Goal: Task Accomplishment & Management: Use online tool/utility

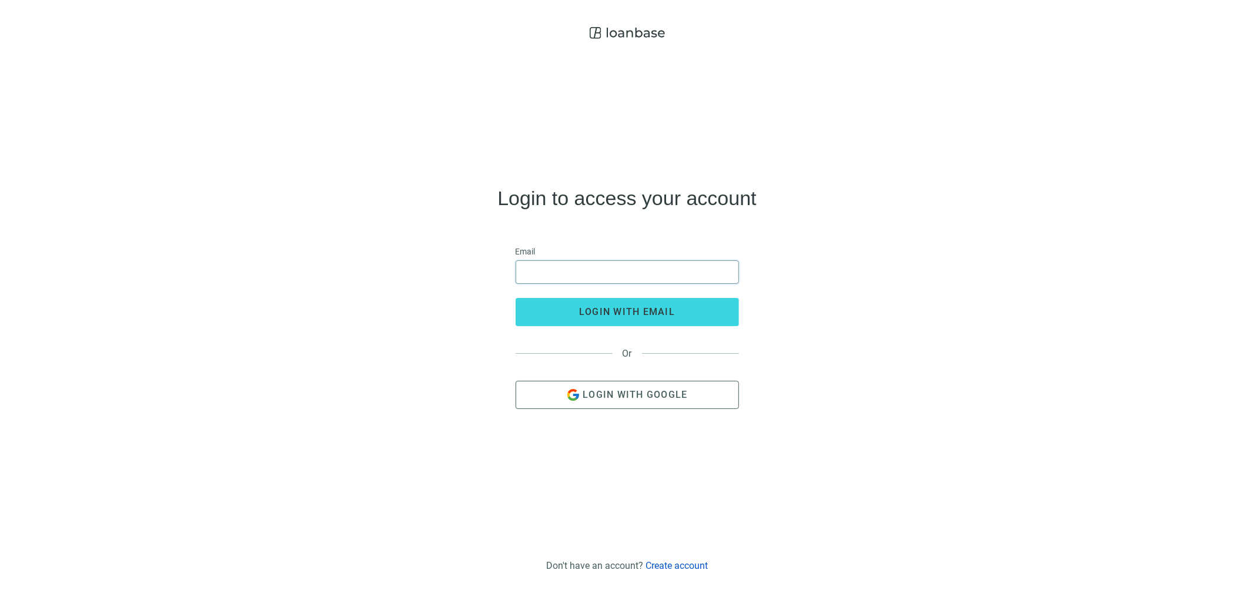
click at [645, 275] on input "email" at bounding box center [627, 272] width 208 height 22
type input "**********"
click at [631, 305] on button "login with email" at bounding box center [627, 312] width 223 height 28
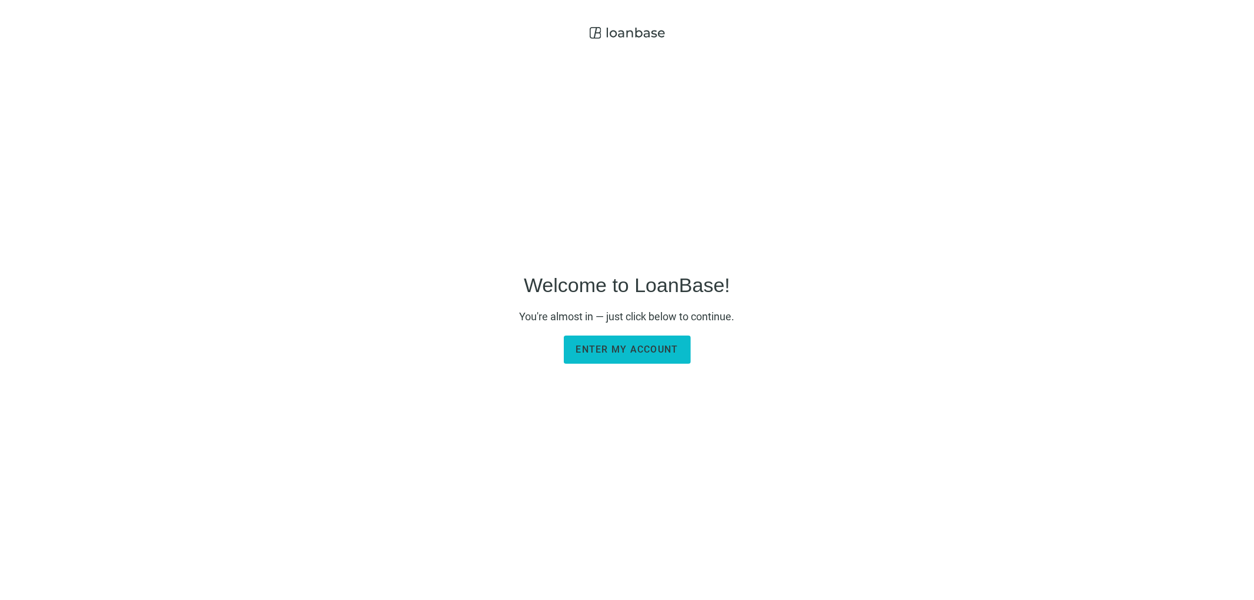
click at [625, 344] on span "Enter my account" at bounding box center [627, 349] width 102 height 11
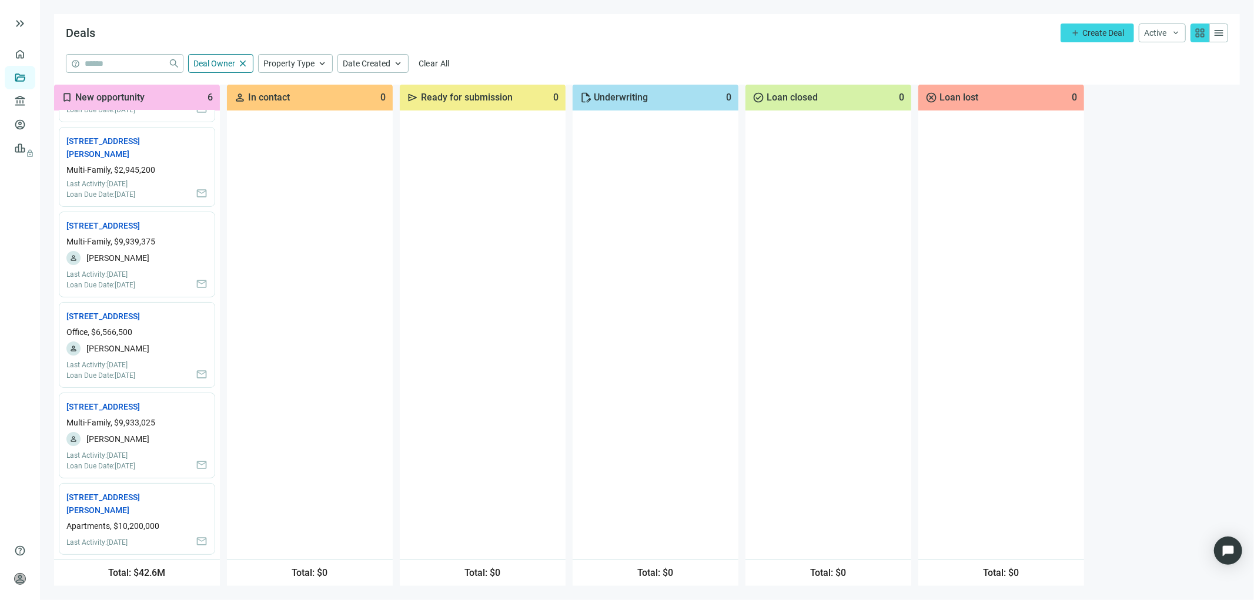
scroll to position [114, 0]
click at [109, 212] on div "more_vert [STREET_ADDRESS] open_in_new Multi-Family, $9,939,375 person [PERSON_…" at bounding box center [137, 255] width 156 height 86
click at [140, 220] on span "open_in_new" at bounding box center [145, 225] width 11 height 11
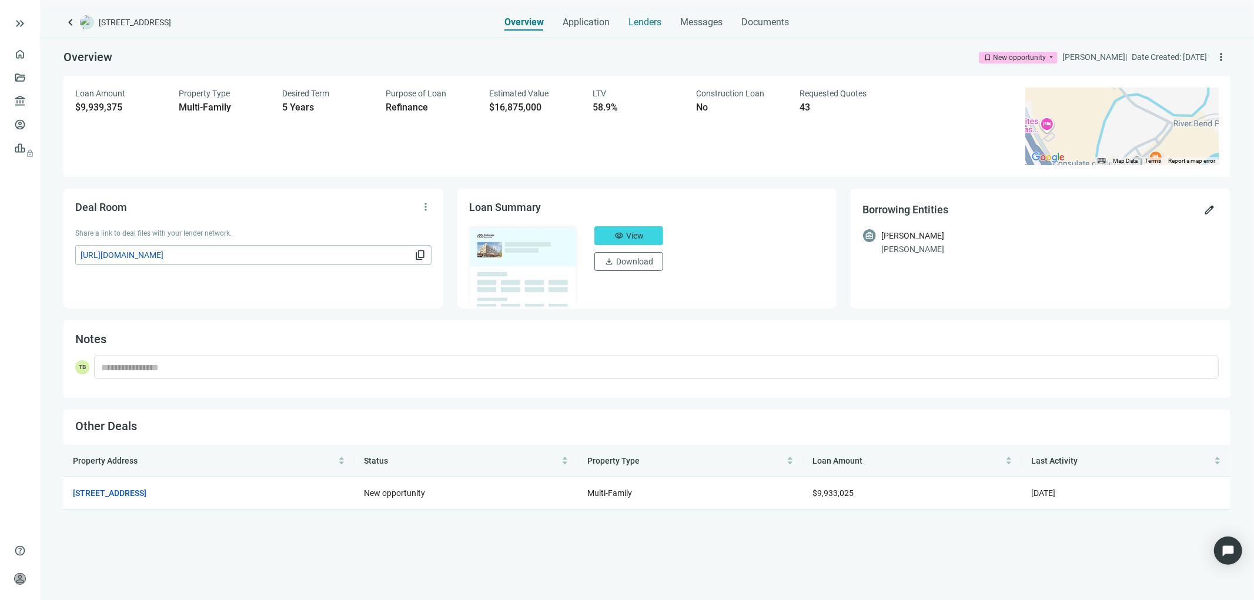
click at [649, 25] on span "Lenders" at bounding box center [645, 22] width 33 height 12
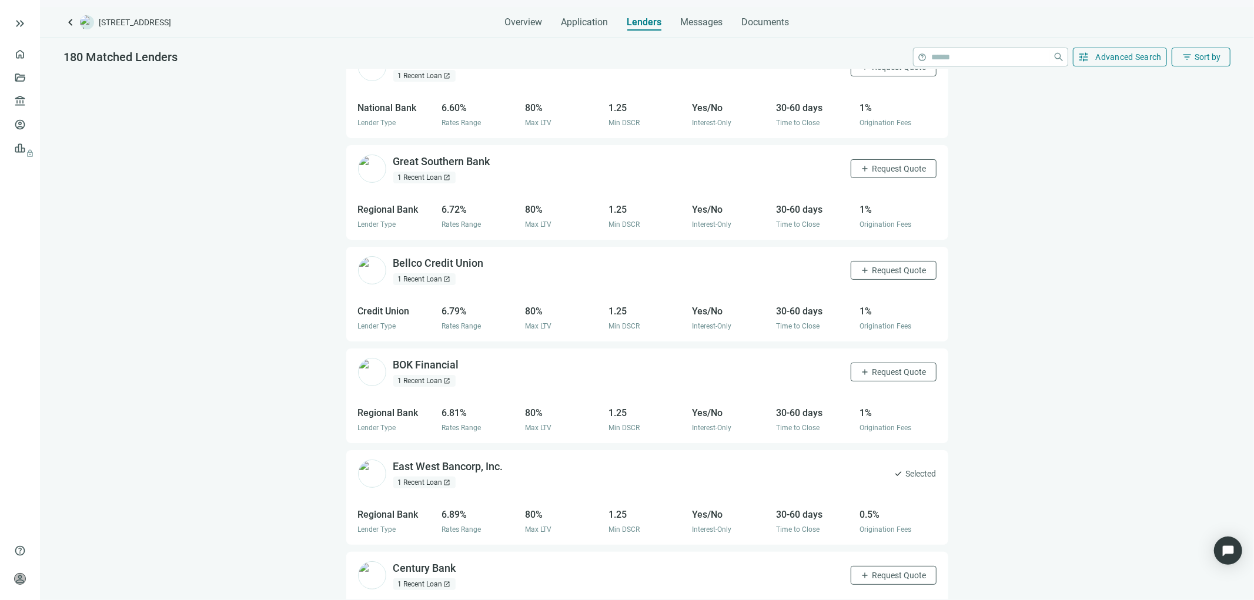
scroll to position [2323, 0]
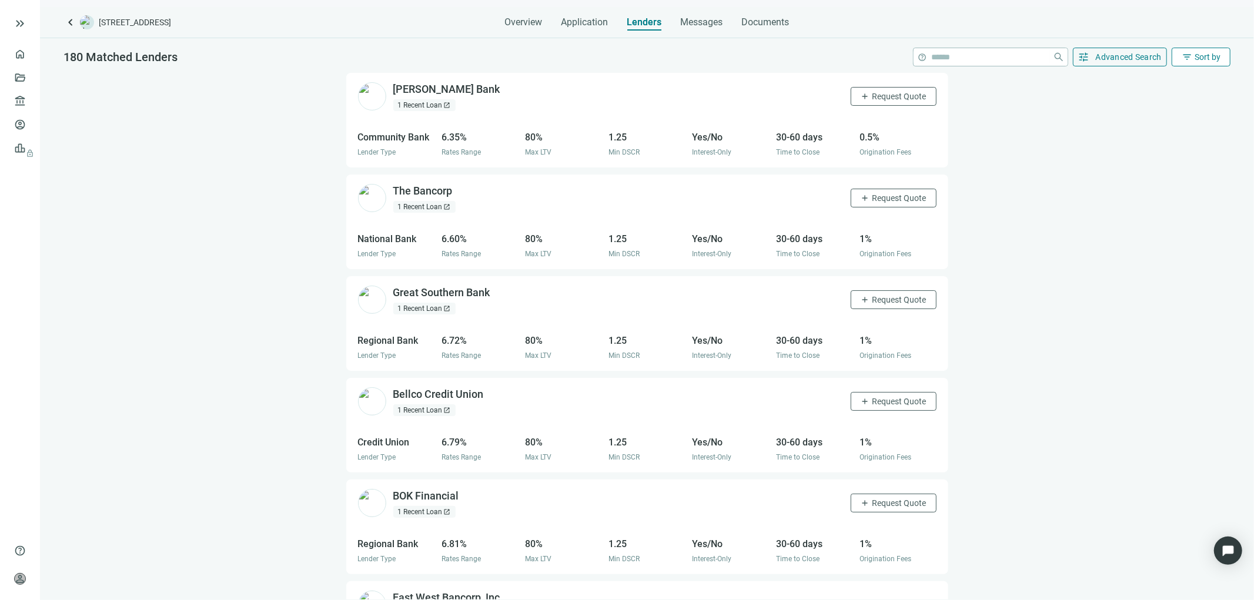
click at [1215, 54] on span "Sort by" at bounding box center [1208, 56] width 26 height 9
click at [977, 202] on div "location_on Dallas, TX handshake Refinance home Multi-Family attach_money Loan …" at bounding box center [647, 334] width 1214 height 531
click at [1032, 238] on div "location_on Dallas, TX handshake Refinance home Multi-Family attach_money Loan …" at bounding box center [647, 334] width 1214 height 531
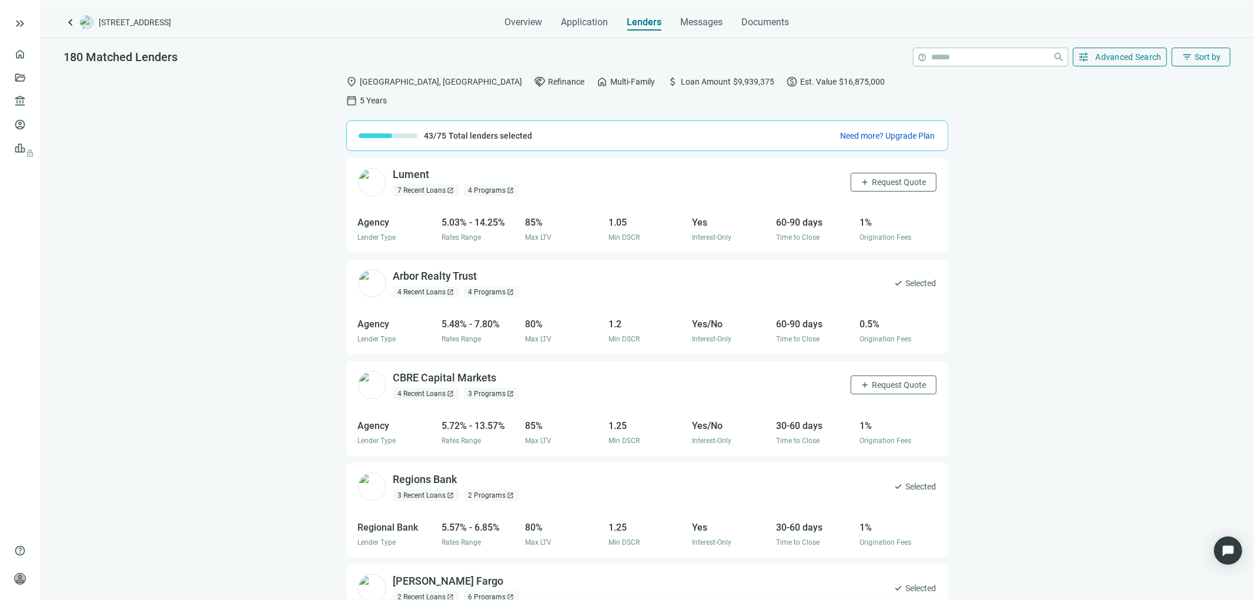
scroll to position [20, 0]
